Goal: Transaction & Acquisition: Purchase product/service

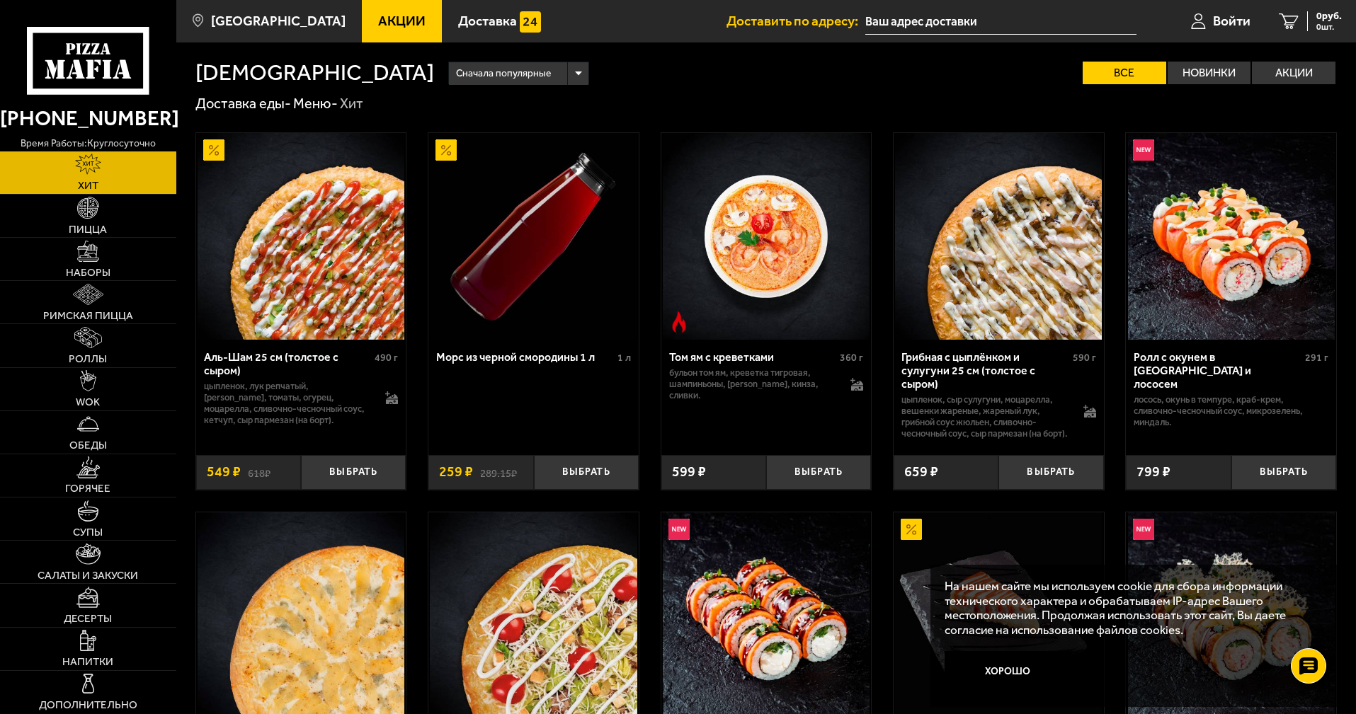
click at [392, 14] on span "Акции" at bounding box center [401, 20] width 47 height 13
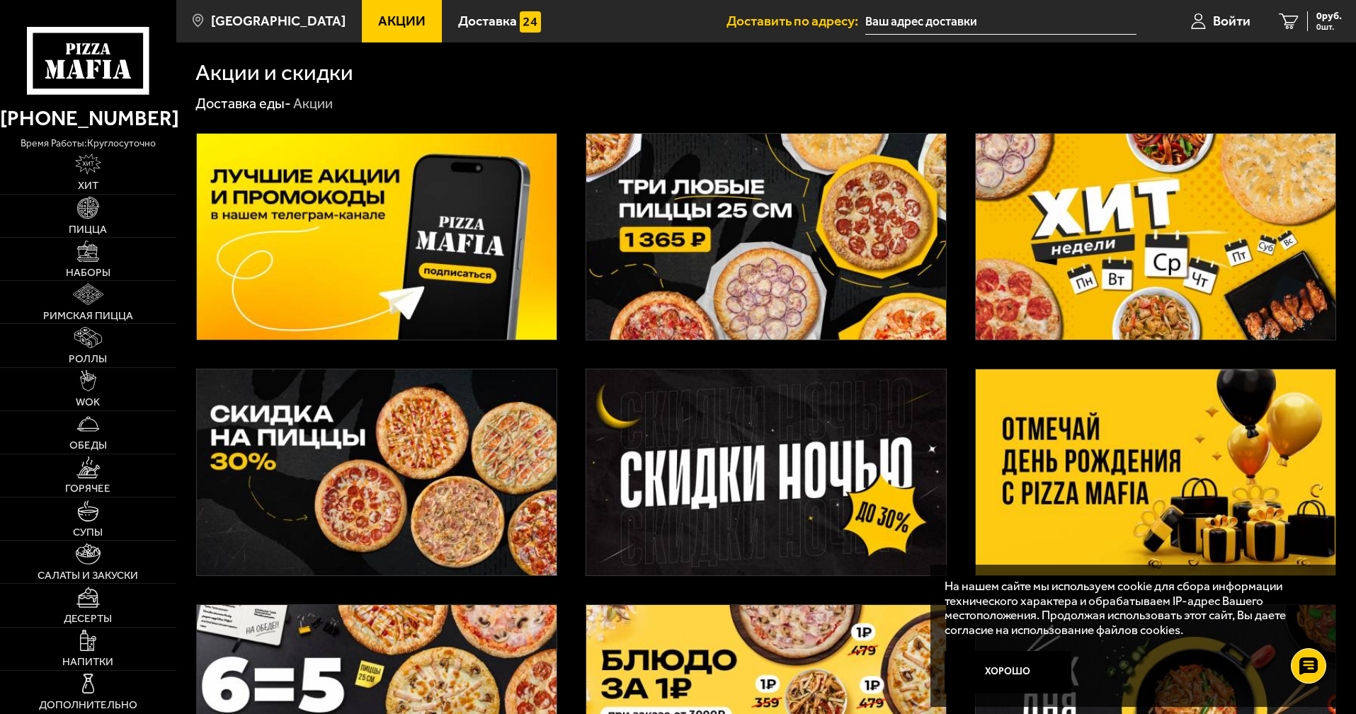
click at [867, 251] on img at bounding box center [766, 237] width 360 height 206
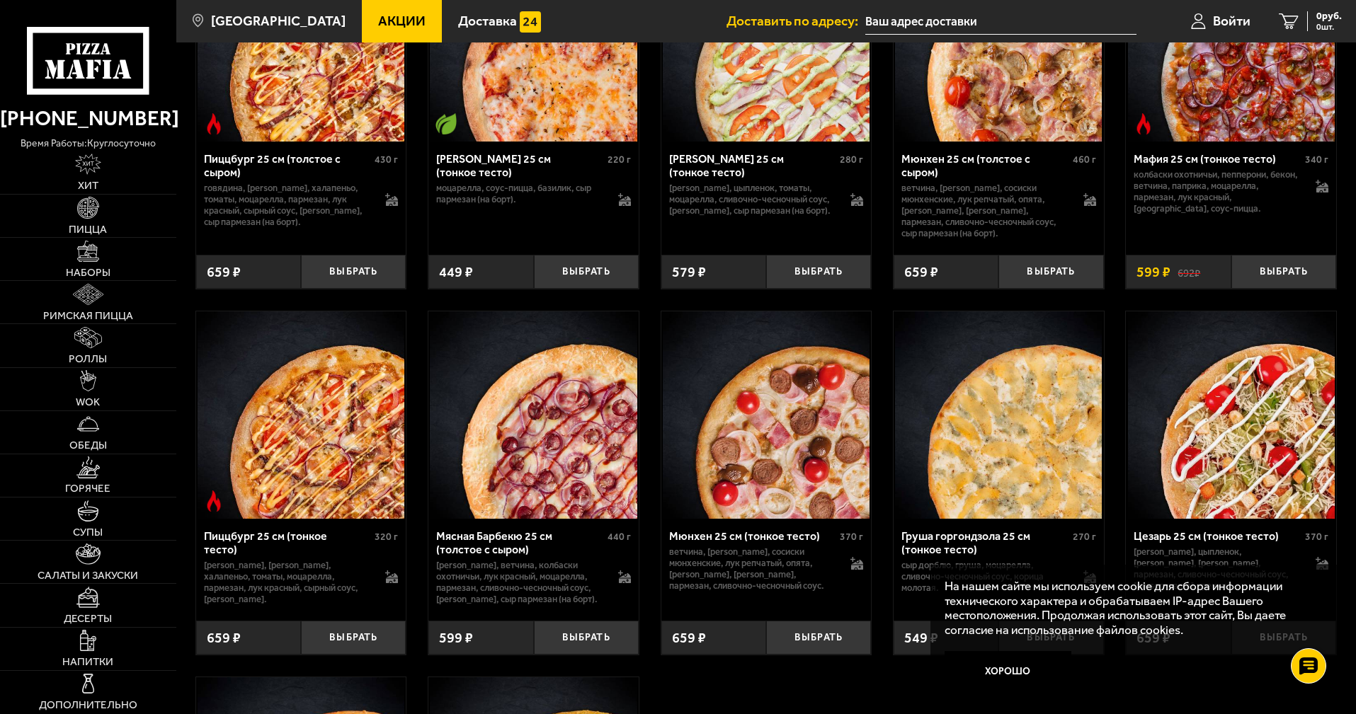
scroll to position [3752, 0]
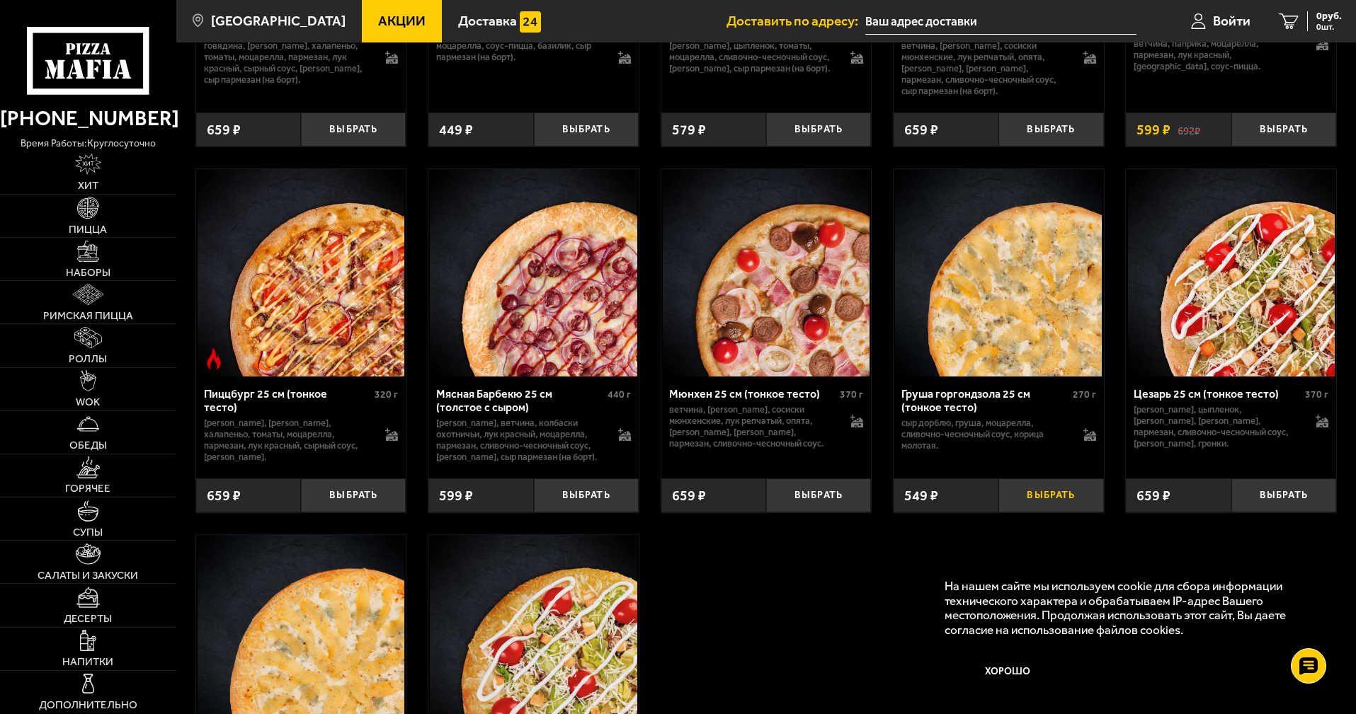
click at [1071, 513] on button "Выбрать" at bounding box center [1050, 496] width 105 height 35
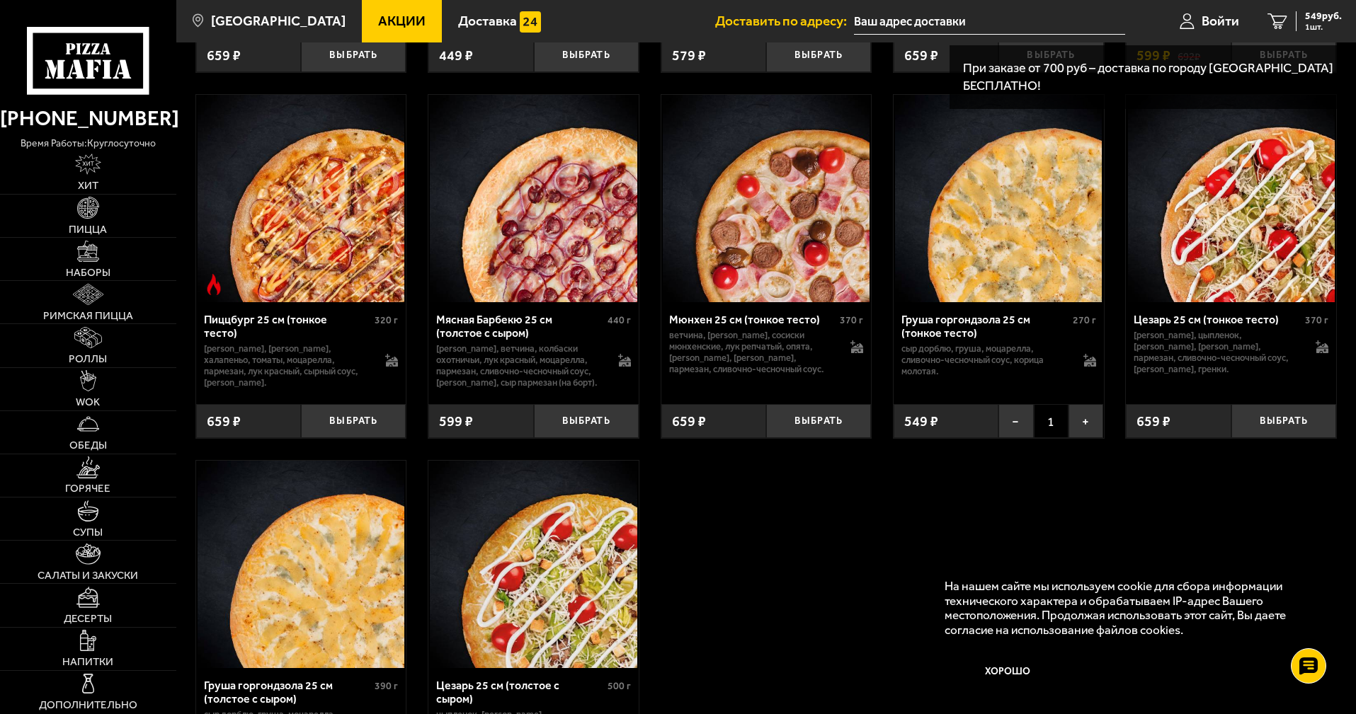
scroll to position [4036, 0]
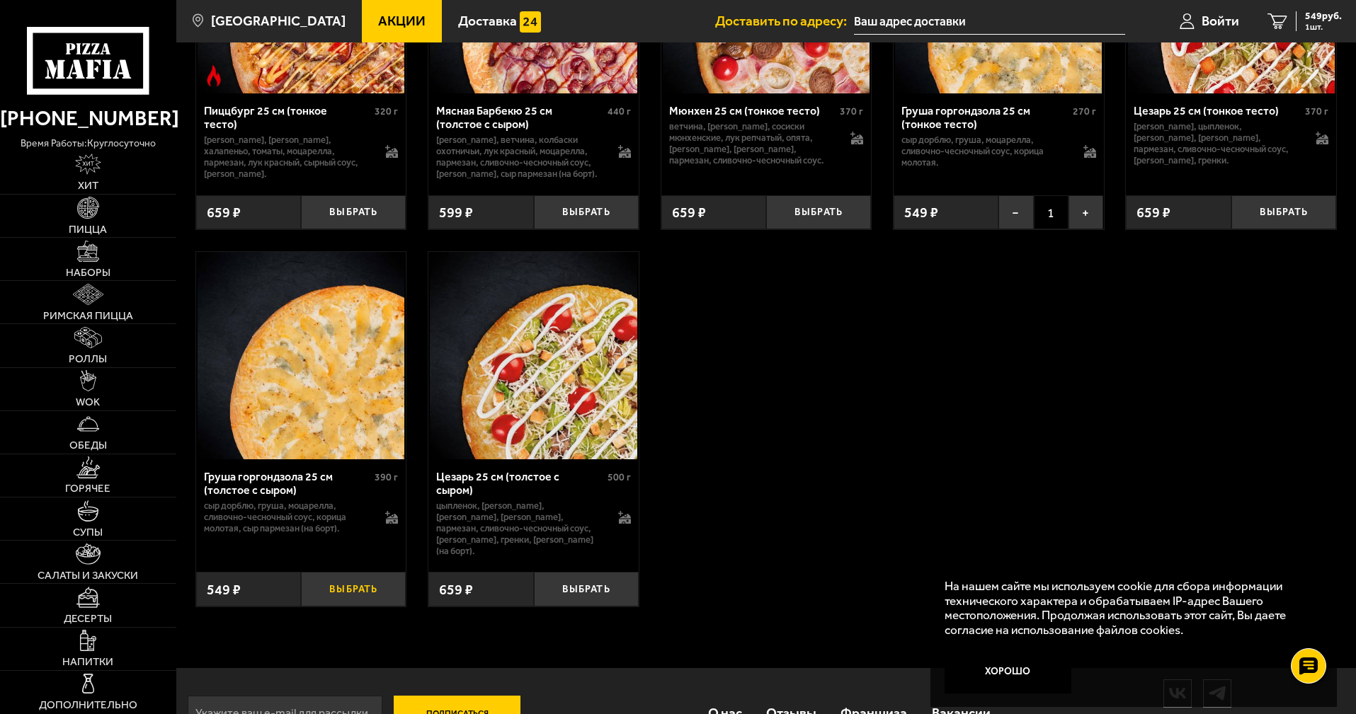
click at [365, 607] on button "Выбрать" at bounding box center [353, 589] width 105 height 35
click at [1304, 21] on span "1098 руб." at bounding box center [1320, 16] width 42 height 10
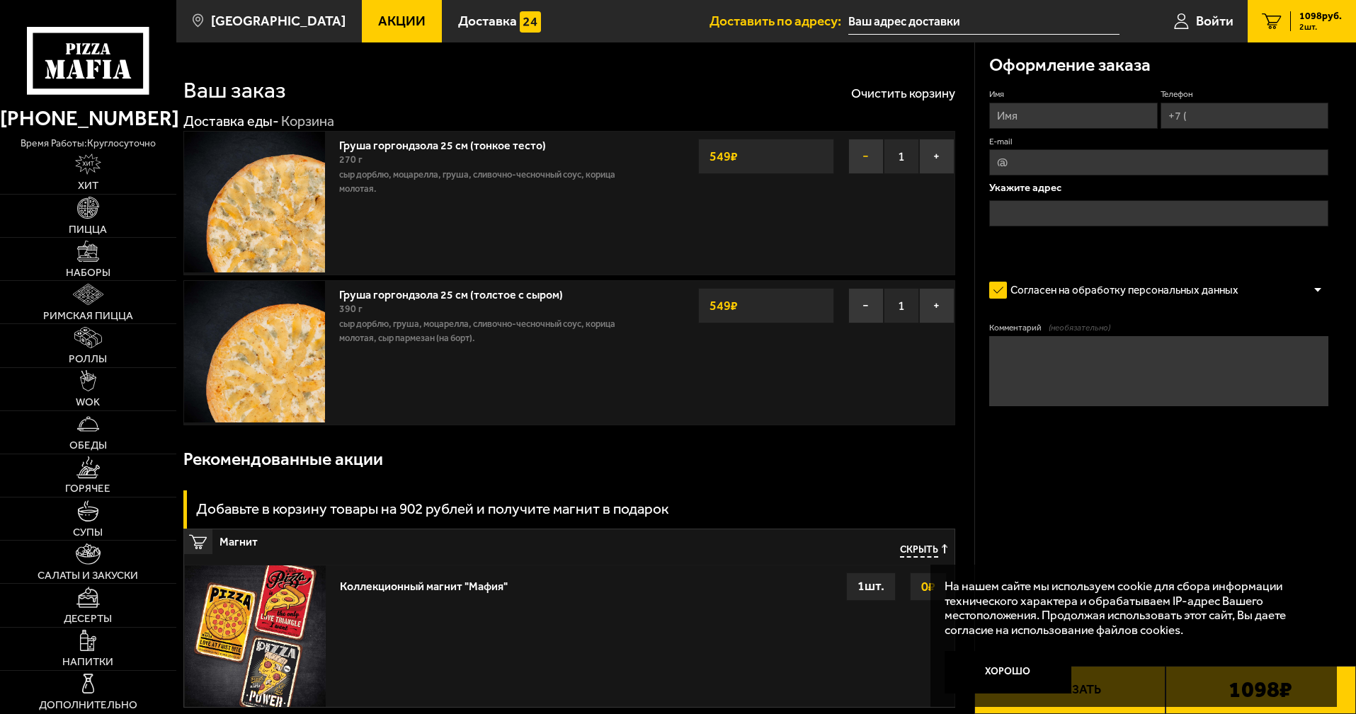
click at [864, 156] on button "−" at bounding box center [865, 156] width 35 height 35
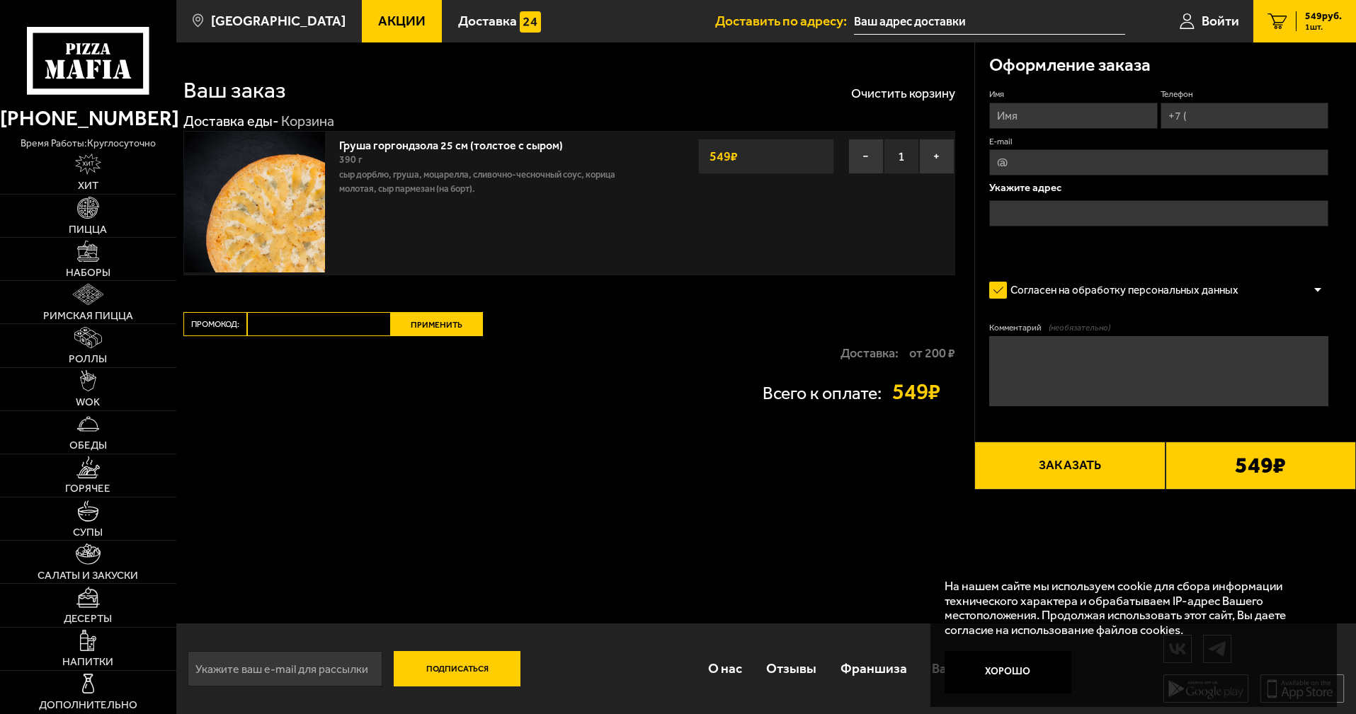
click at [378, 19] on span "Акции" at bounding box center [401, 20] width 47 height 13
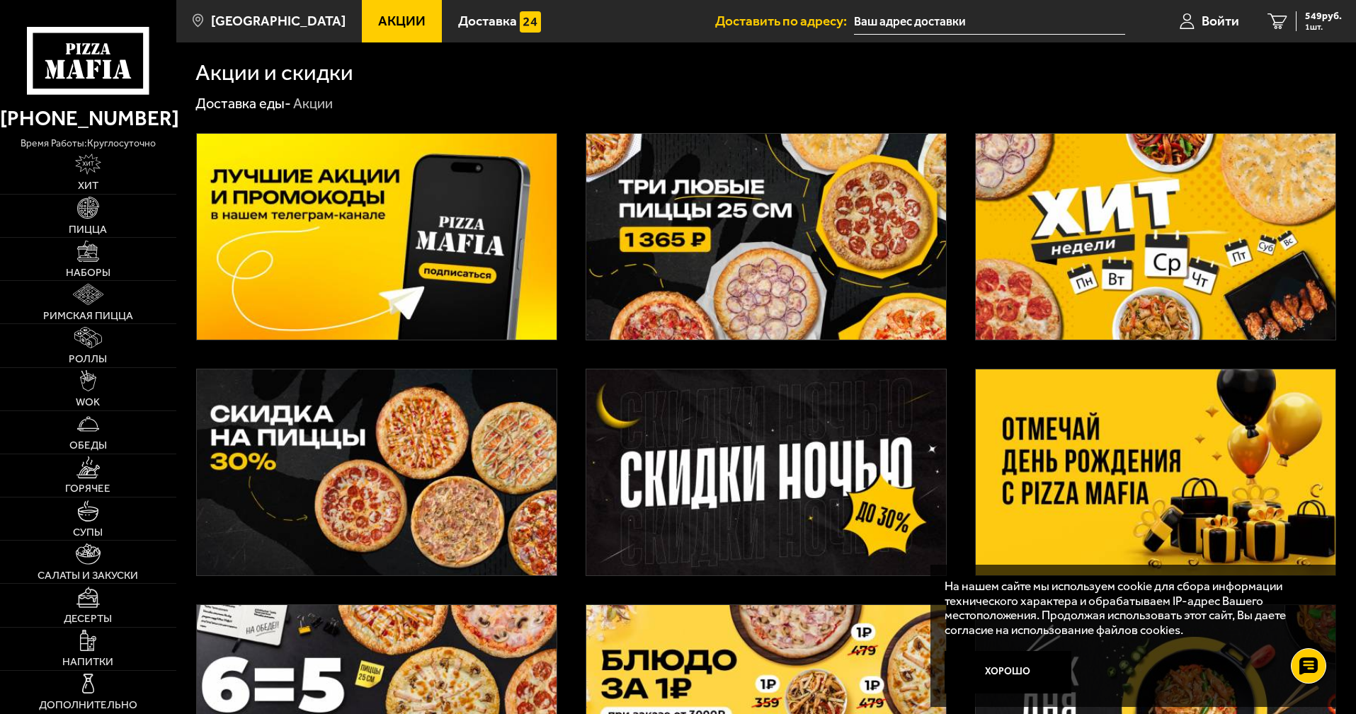
click at [757, 241] on img at bounding box center [766, 237] width 360 height 206
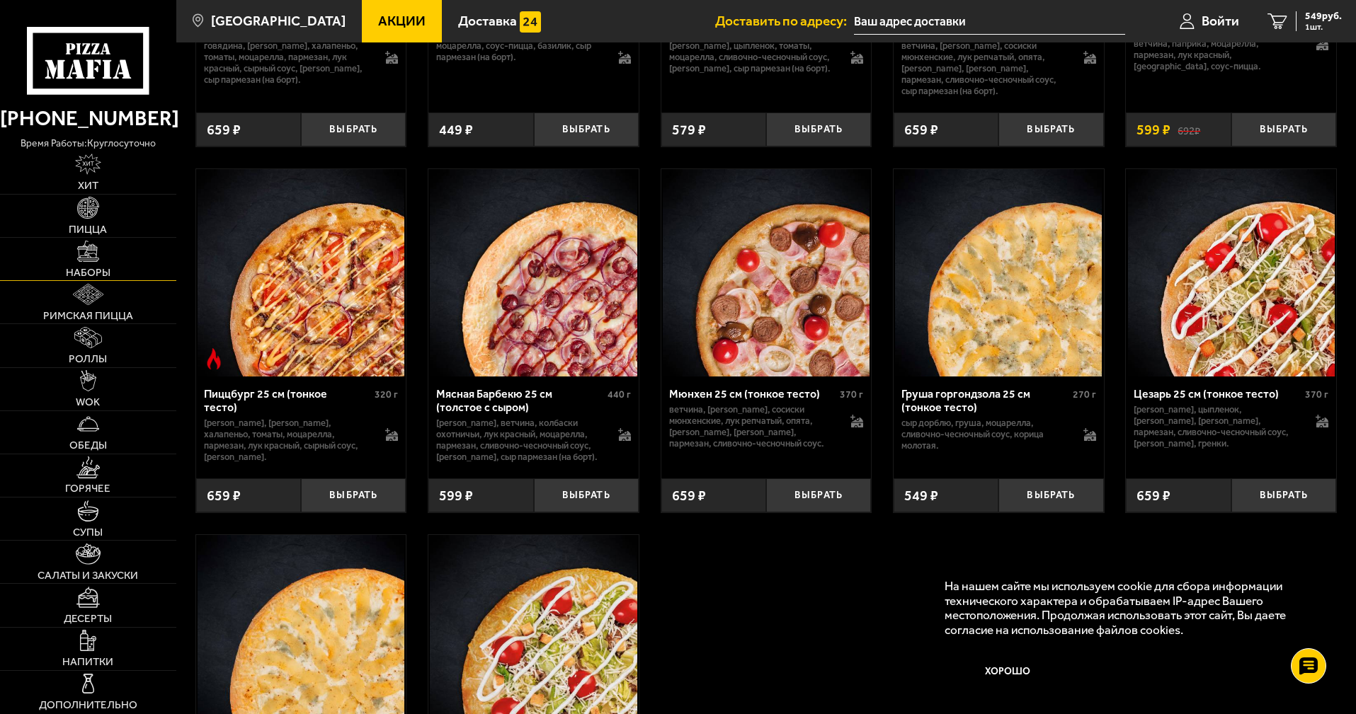
scroll to position [3823, 0]
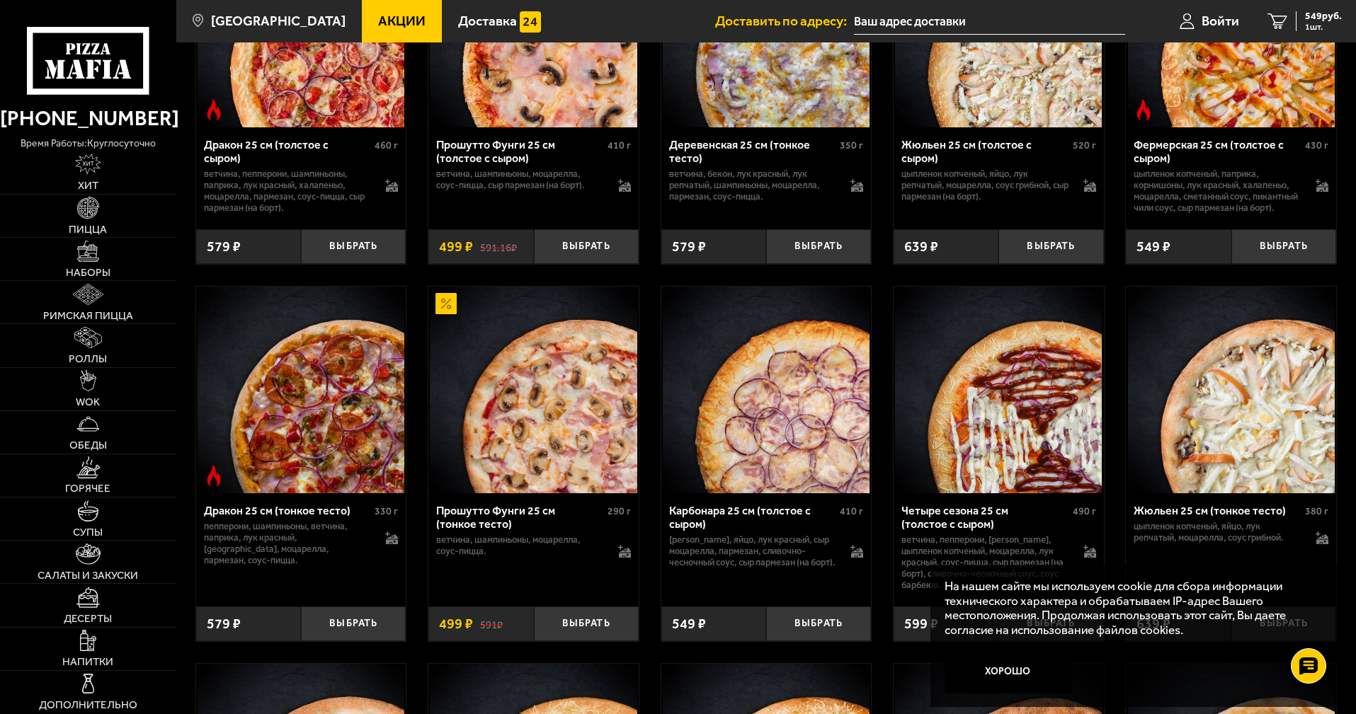
scroll to position [2124, 0]
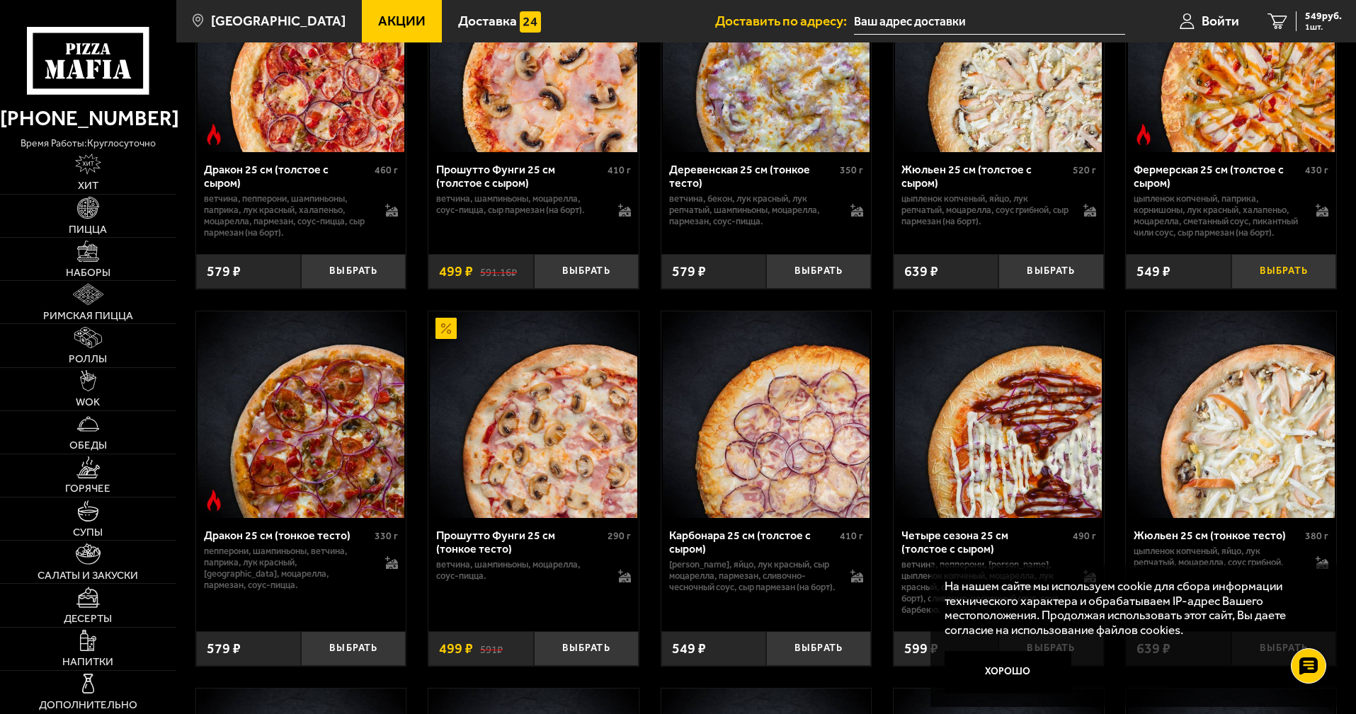
click at [1307, 289] on button "Выбрать" at bounding box center [1283, 271] width 105 height 35
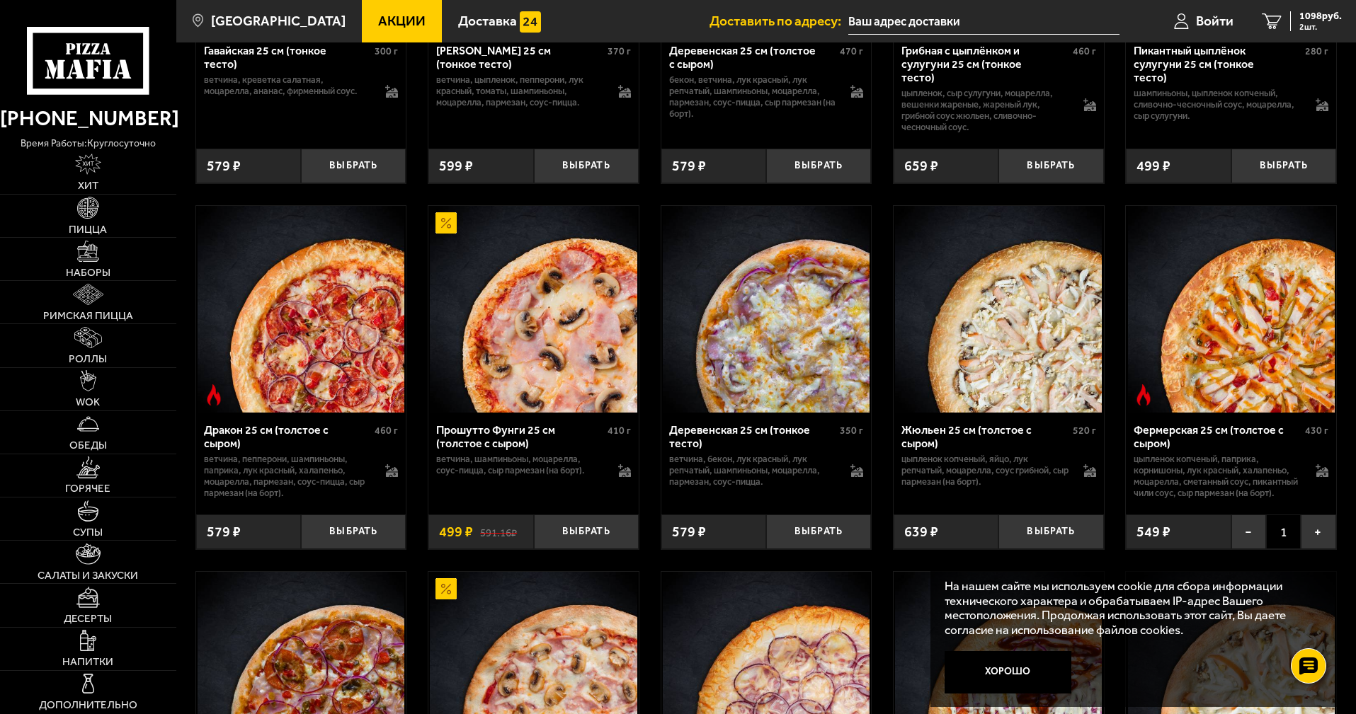
scroll to position [1841, 0]
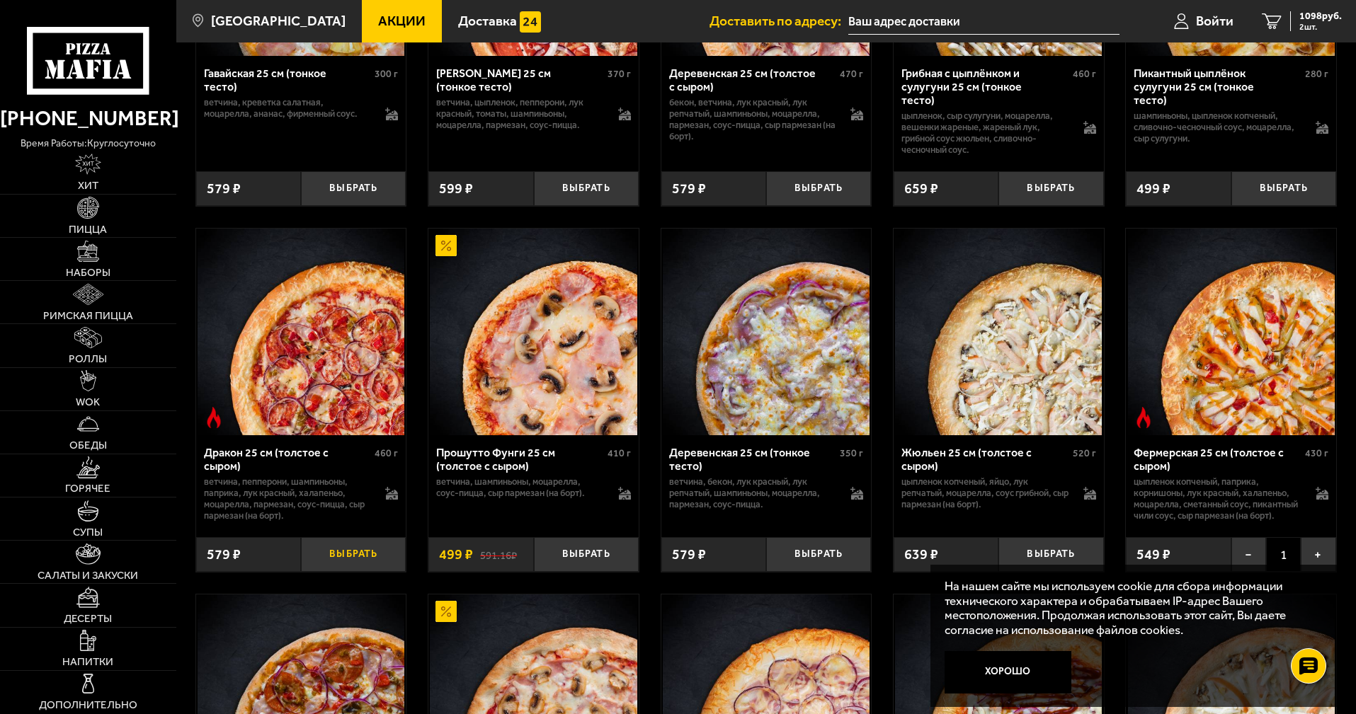
click at [339, 572] on button "Выбрать" at bounding box center [353, 554] width 105 height 35
